Goal: Task Accomplishment & Management: Use online tool/utility

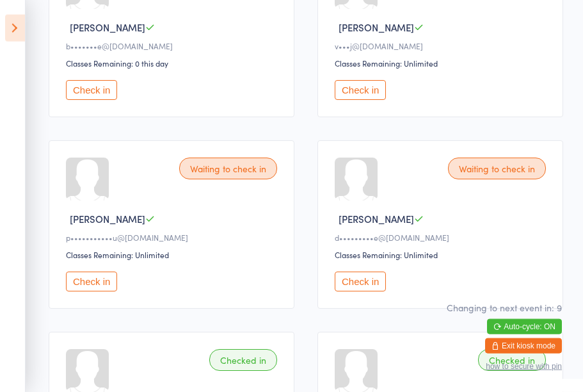
click at [20, 29] on icon at bounding box center [15, 28] width 20 height 27
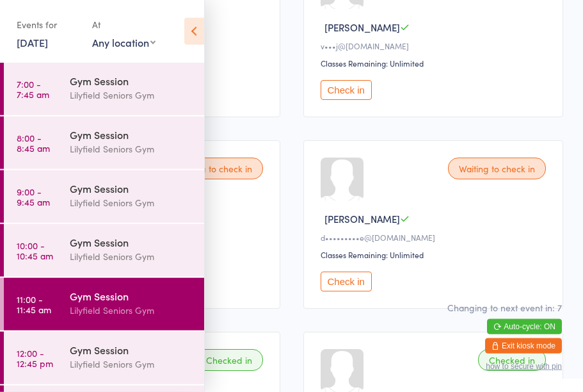
click at [102, 357] on div "Lilyfield Seniors Gym" at bounding box center [131, 363] width 123 height 15
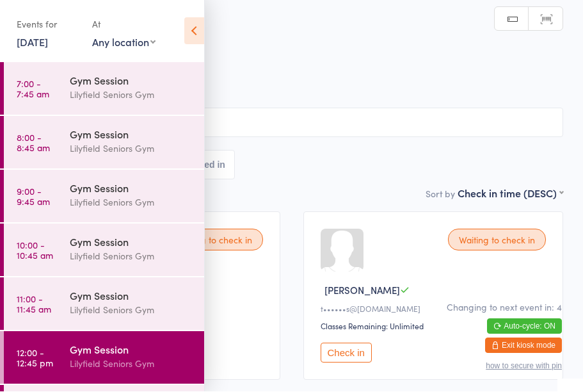
click at [196, 23] on icon at bounding box center [194, 31] width 20 height 27
click at [137, 349] on div "Gym Session" at bounding box center [131, 349] width 123 height 14
click at [197, 35] on icon at bounding box center [194, 31] width 20 height 27
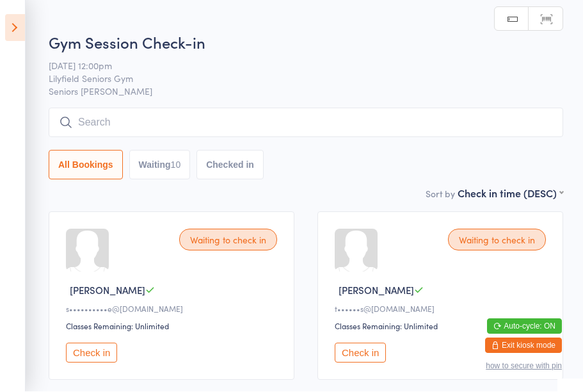
click at [106, 357] on button "Check in" at bounding box center [91, 353] width 51 height 20
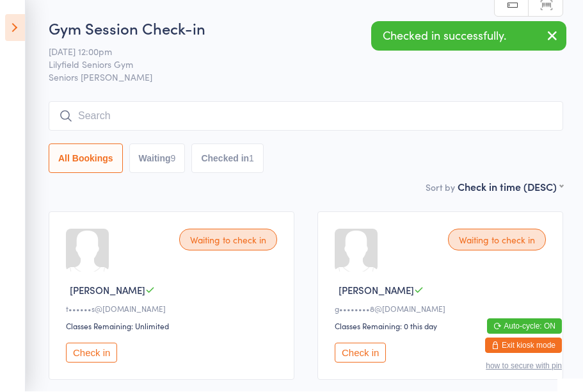
click at [370, 356] on button "Check in" at bounding box center [360, 353] width 51 height 20
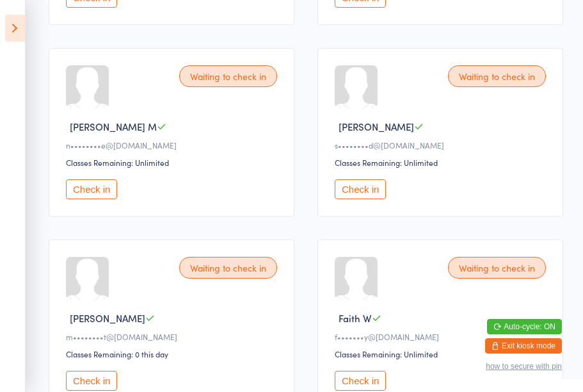
scroll to position [547, 0]
click at [368, 390] on button "Check in" at bounding box center [360, 380] width 51 height 20
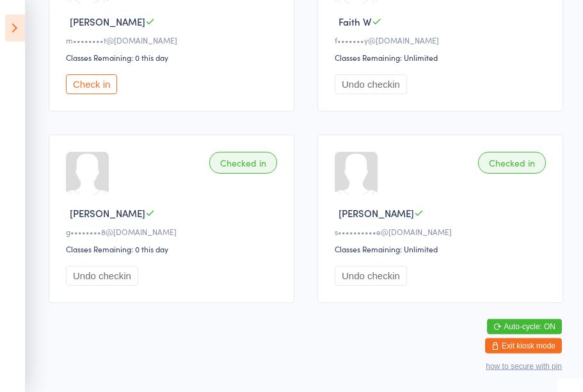
scroll to position [847, 0]
click at [97, 94] on button "Check in" at bounding box center [91, 84] width 51 height 20
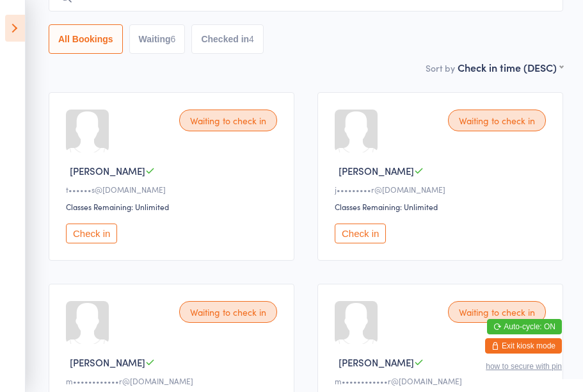
scroll to position [120, 0]
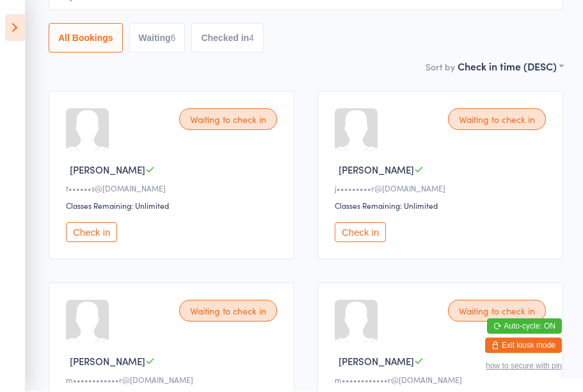
click at [361, 230] on button "Check in" at bounding box center [360, 233] width 51 height 20
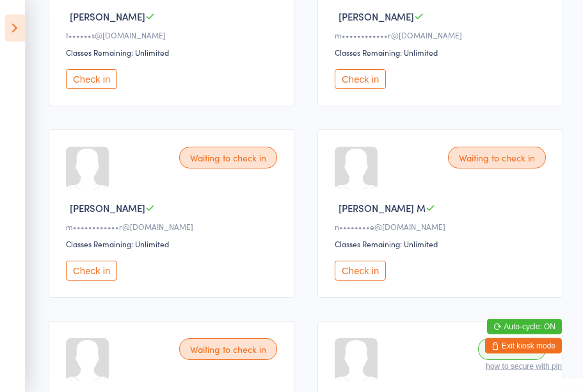
scroll to position [274, 0]
click at [368, 280] on button "Check in" at bounding box center [360, 270] width 51 height 20
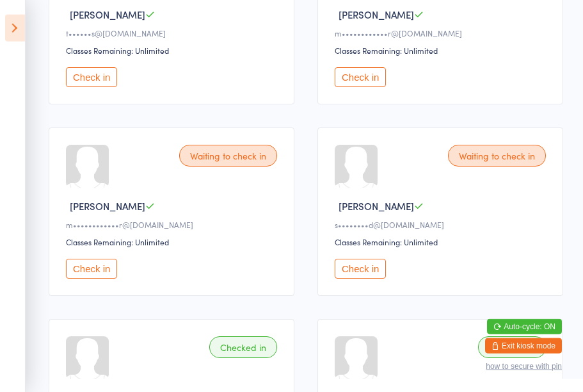
scroll to position [289, 0]
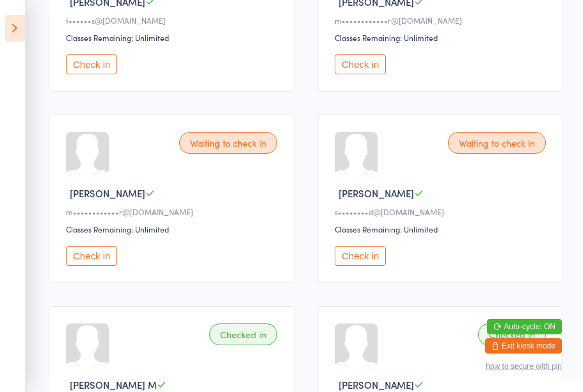
click at [90, 265] on button "Check in" at bounding box center [91, 256] width 51 height 20
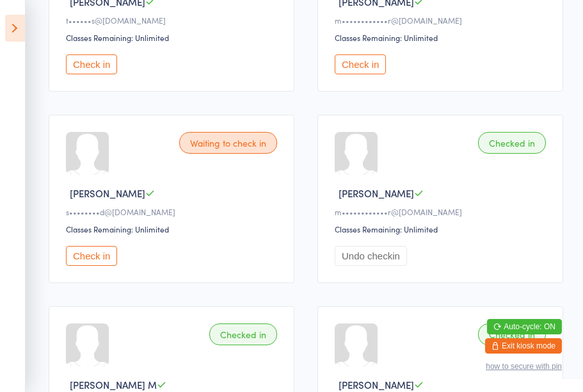
click at [370, 74] on button "Check in" at bounding box center [360, 64] width 51 height 20
